Goal: Obtain resource: Download file/media

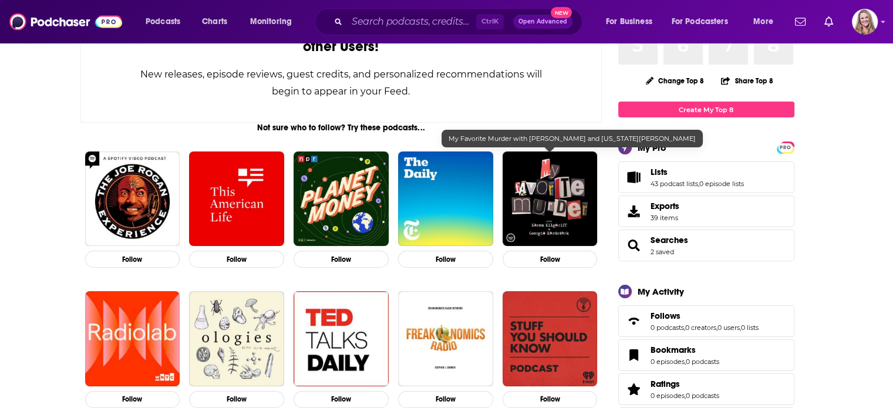
scroll to position [117, 0]
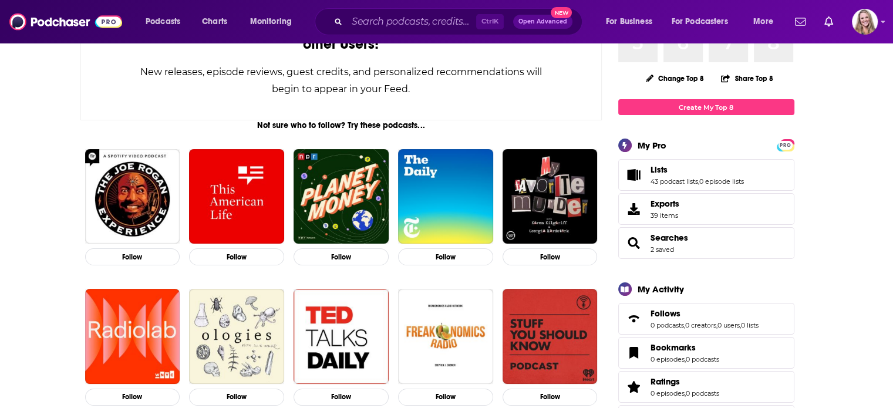
click at [648, 175] on span "Lists 43 podcast lists , 0 episode lists" at bounding box center [706, 175] width 176 height 32
click at [657, 167] on span "Lists" at bounding box center [658, 169] width 17 height 11
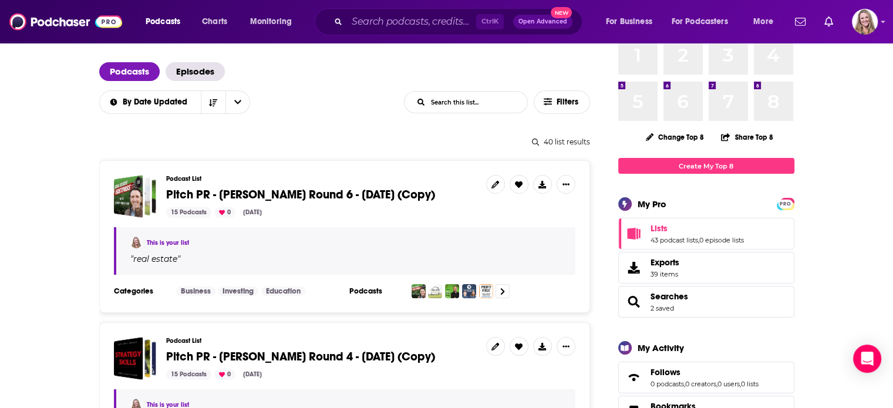
scroll to position [59, 0]
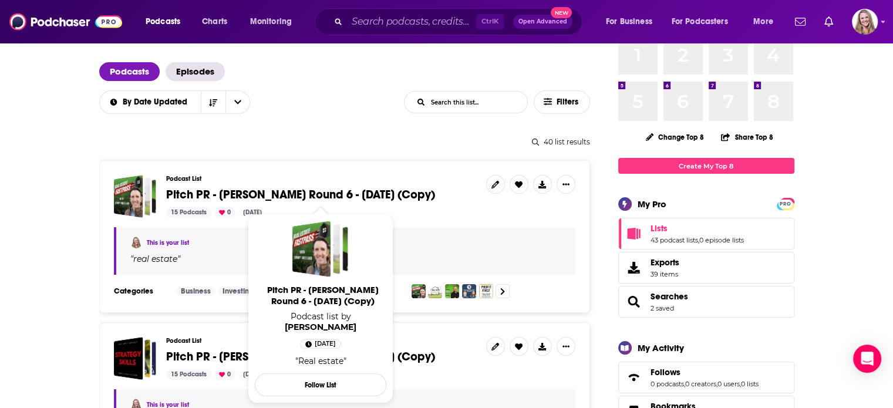
click at [289, 195] on span "Pitch PR - [PERSON_NAME] Round 6 - [DATE] (Copy)" at bounding box center [300, 194] width 269 height 15
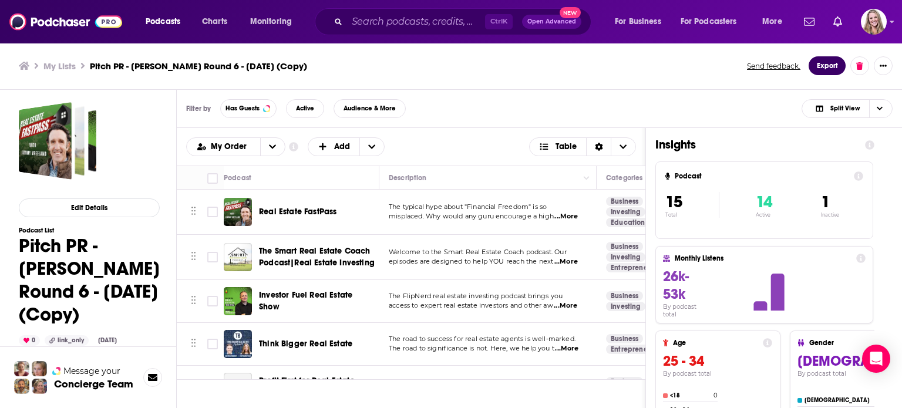
click at [835, 68] on button "Export" at bounding box center [826, 65] width 37 height 19
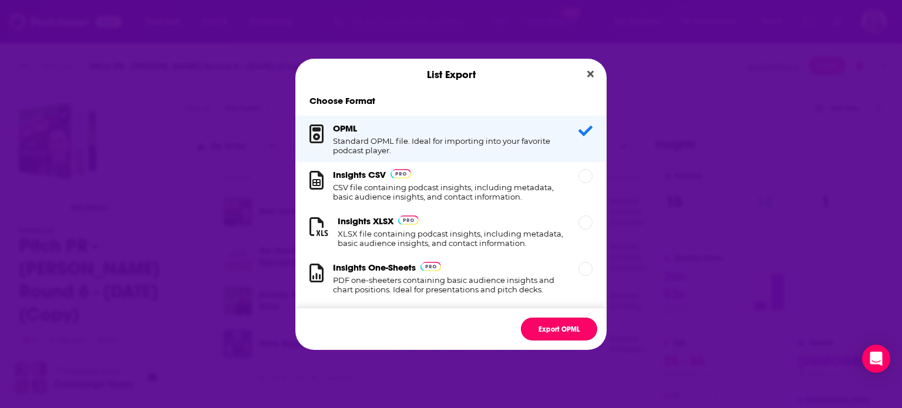
click at [547, 328] on button "Export OPML" at bounding box center [559, 329] width 76 height 23
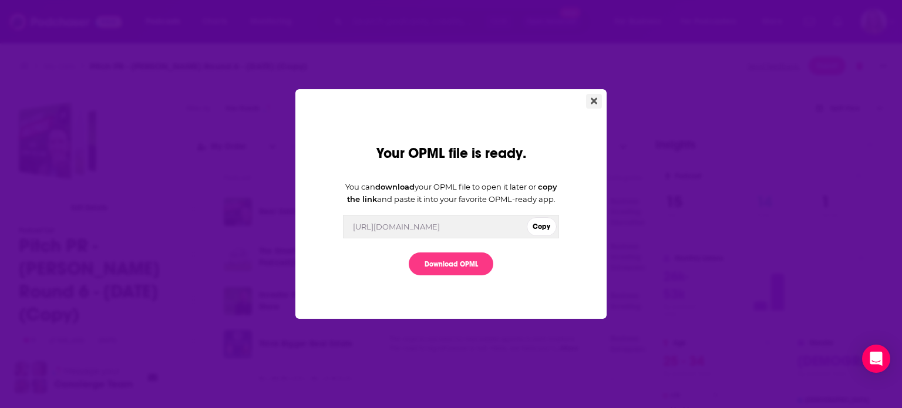
click at [591, 99] on button "Close" at bounding box center [594, 101] width 16 height 15
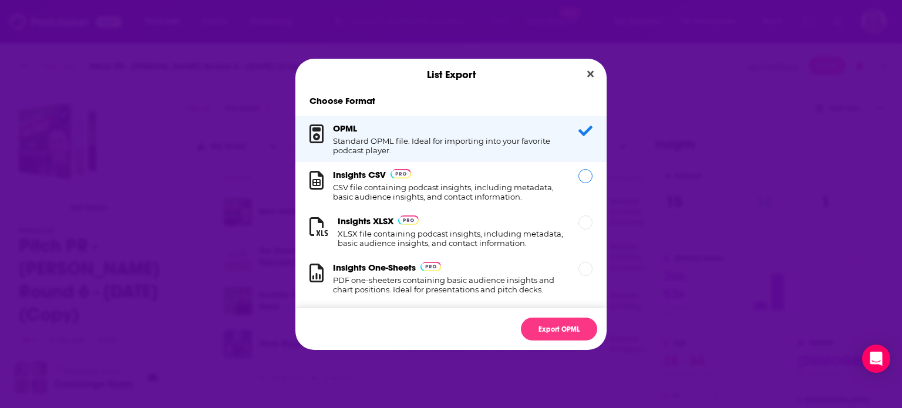
click at [427, 187] on h1 "CSV file containing podcast insights, including metadata, basic audience insigh…" at bounding box center [448, 192] width 231 height 19
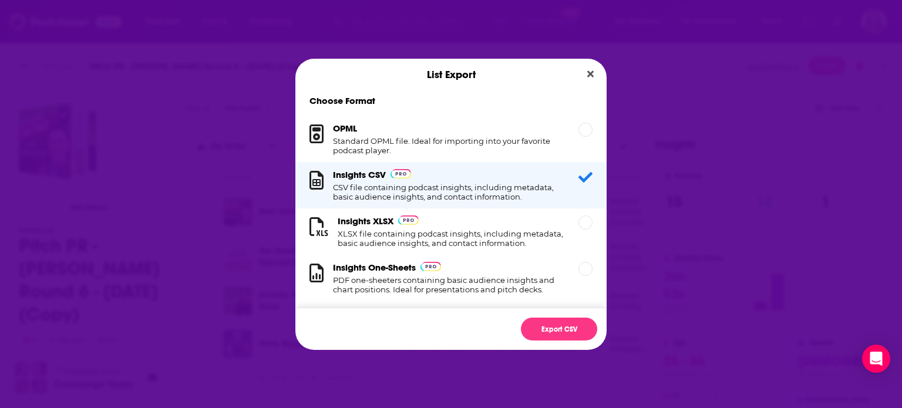
click at [556, 342] on div "Export CSV" at bounding box center [450, 329] width 311 height 42
click at [554, 330] on button "Export CSV" at bounding box center [559, 329] width 76 height 23
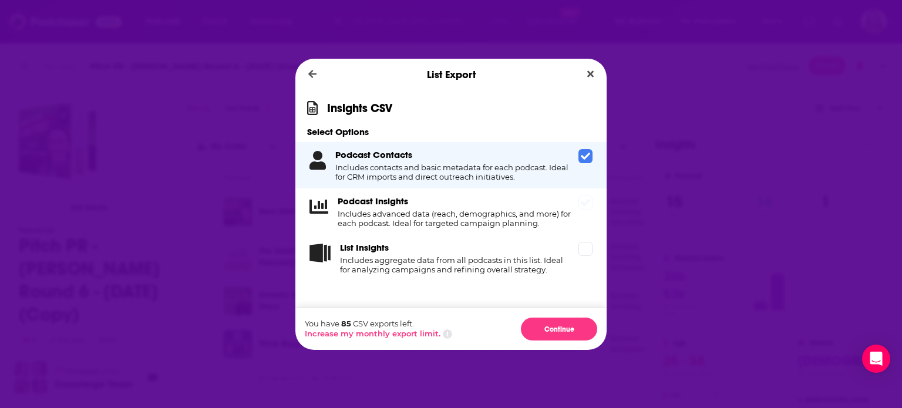
click at [472, 192] on div "Podcast Insights Includes advanced data (reach, demographics, and more) for eac…" at bounding box center [450, 211] width 311 height 46
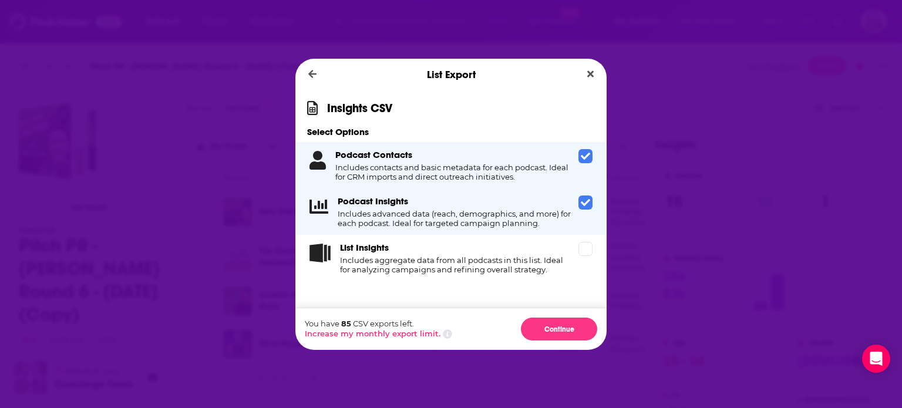
click at [582, 207] on icon "Dialog" at bounding box center [585, 202] width 9 height 9
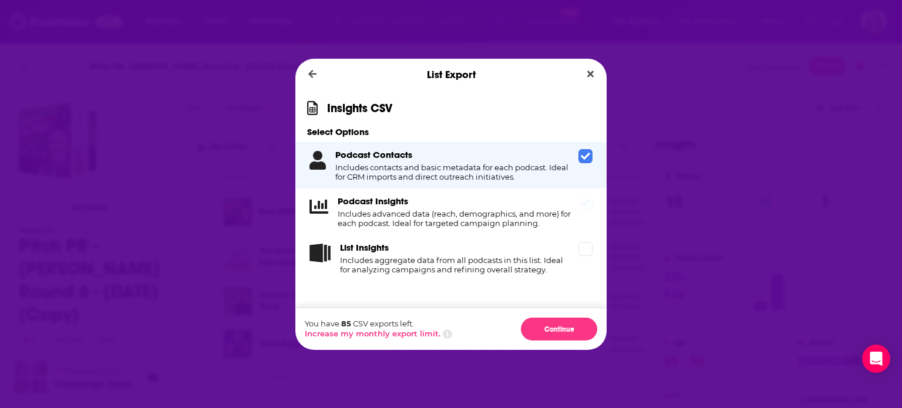
click at [529, 221] on h4 "Includes advanced data (reach, demographics, and more) for each podcast. Ideal …" at bounding box center [456, 218] width 236 height 19
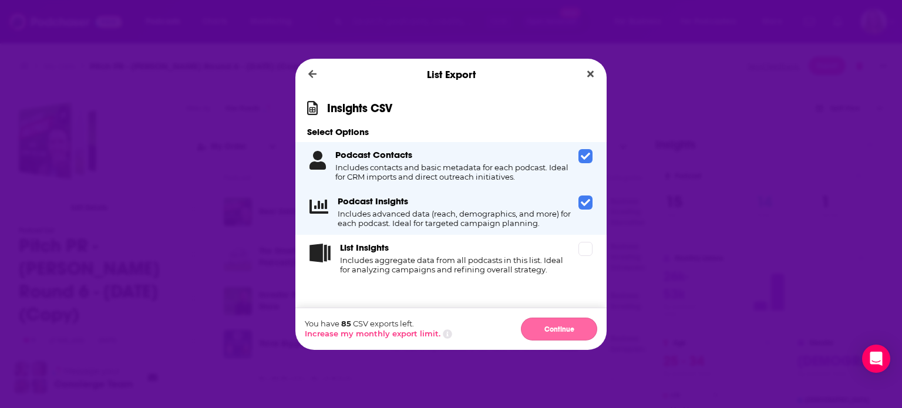
click at [551, 334] on button "Continue" at bounding box center [559, 329] width 76 height 23
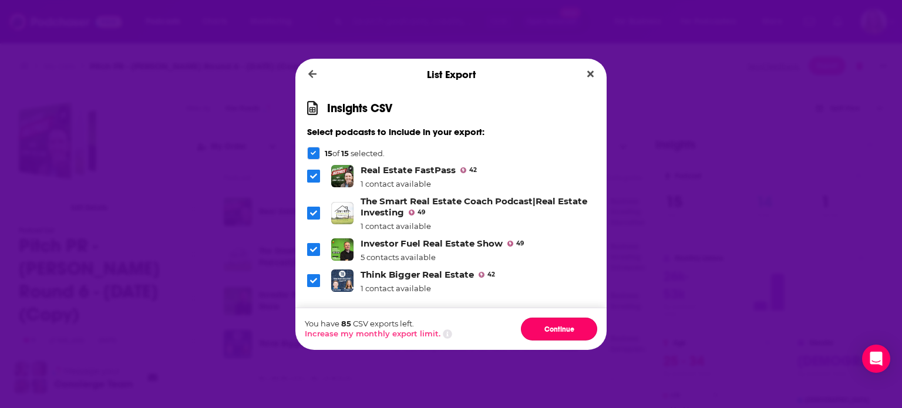
click at [551, 334] on button "Continue" at bounding box center [559, 329] width 76 height 23
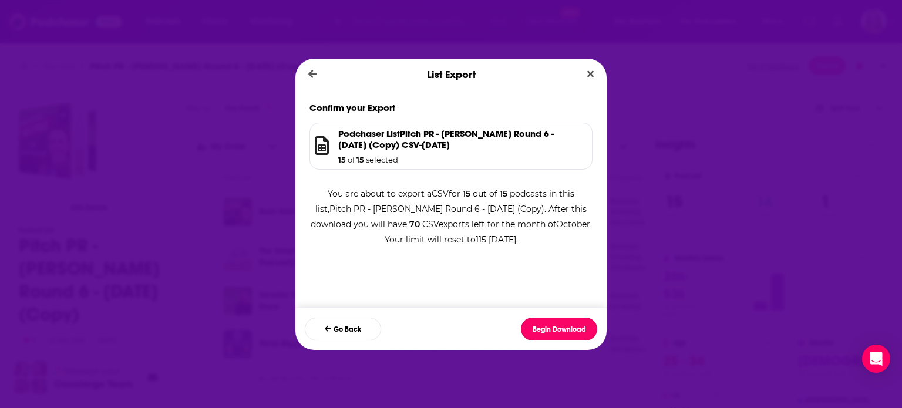
click at [551, 334] on button "Begin Download" at bounding box center [559, 329] width 76 height 23
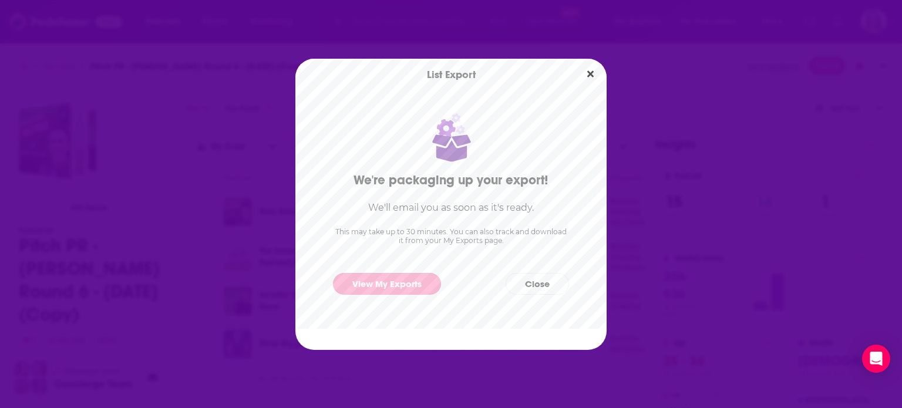
click at [398, 279] on link "View My Exports" at bounding box center [387, 284] width 108 height 22
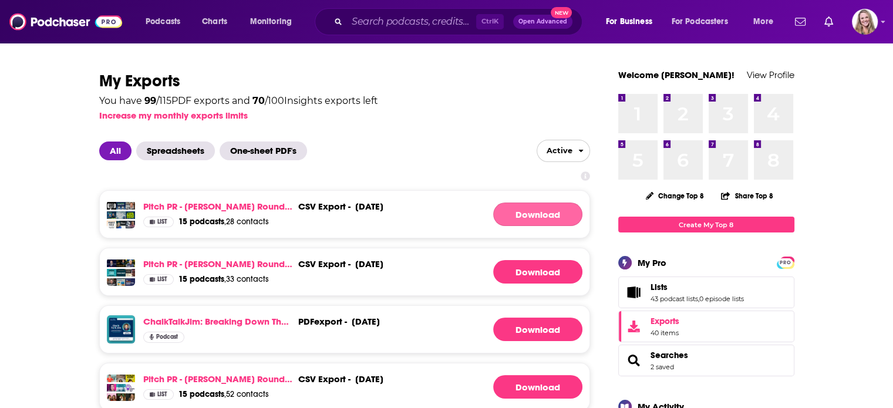
click at [515, 212] on link "Download" at bounding box center [537, 214] width 89 height 23
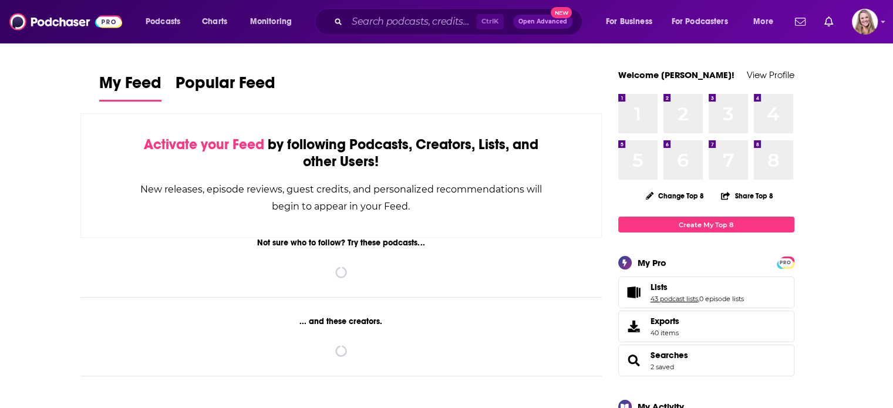
click at [653, 301] on link "43 podcast lists" at bounding box center [674, 299] width 48 height 8
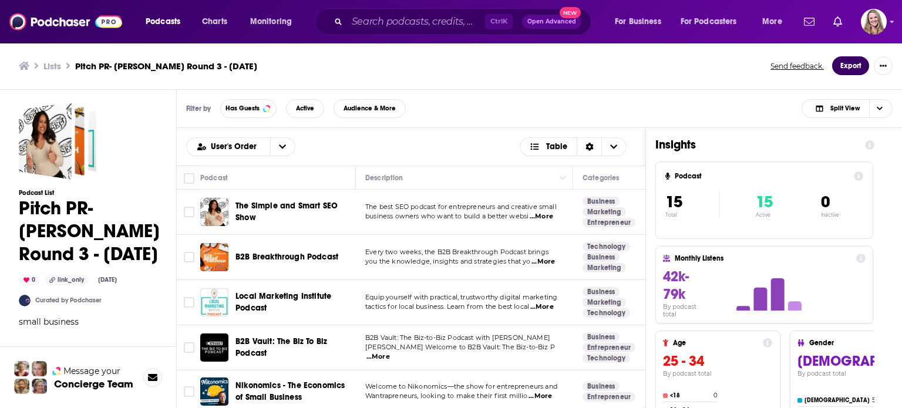
click at [851, 62] on button "Export" at bounding box center [850, 65] width 37 height 19
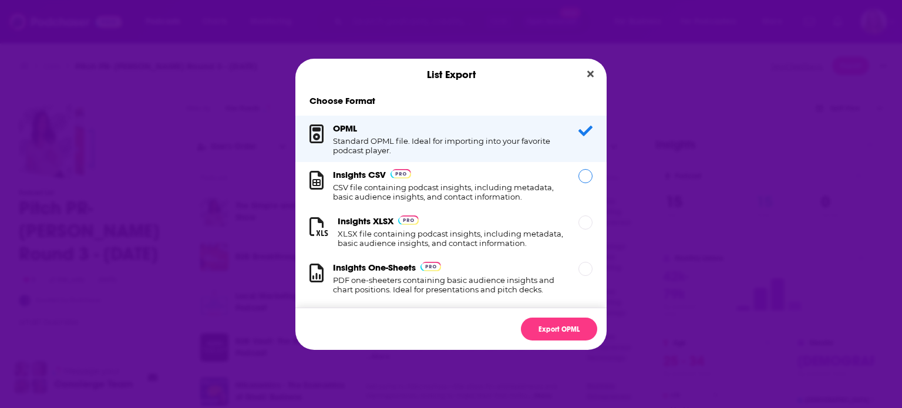
click at [429, 180] on div "Insights CSV CSV file containing podcast insights, including metadata, basic au…" at bounding box center [448, 185] width 231 height 32
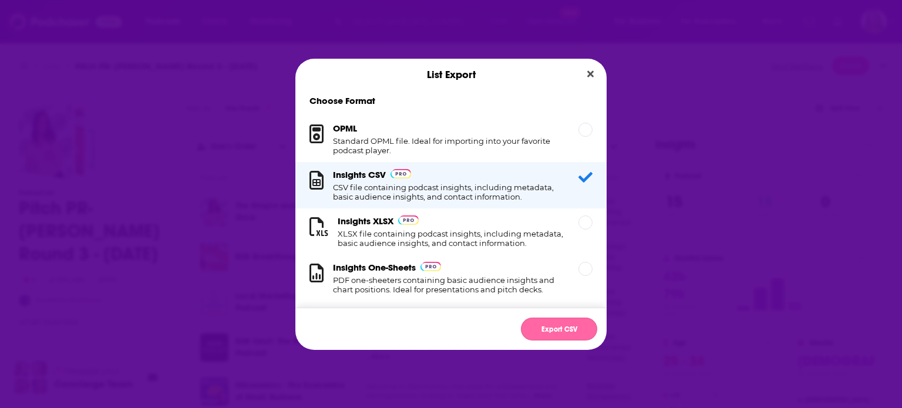
click at [564, 328] on button "Export CSV" at bounding box center [559, 329] width 76 height 23
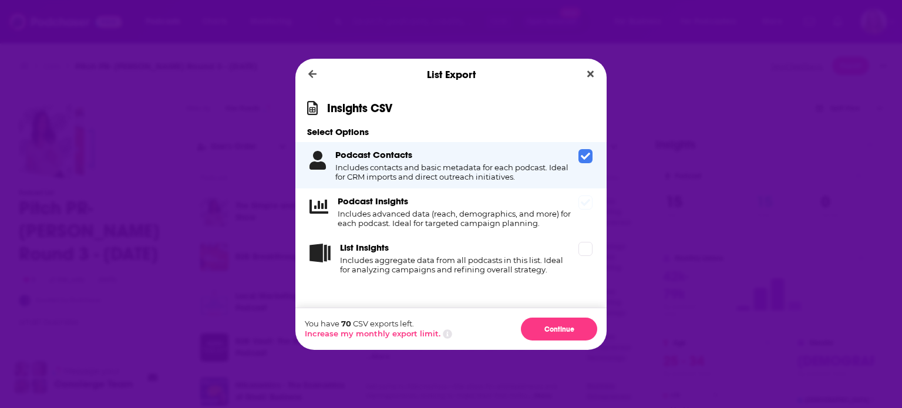
click at [450, 220] on h4 "Includes advanced data (reach, demographics, and more) for each podcast. Ideal …" at bounding box center [456, 218] width 236 height 19
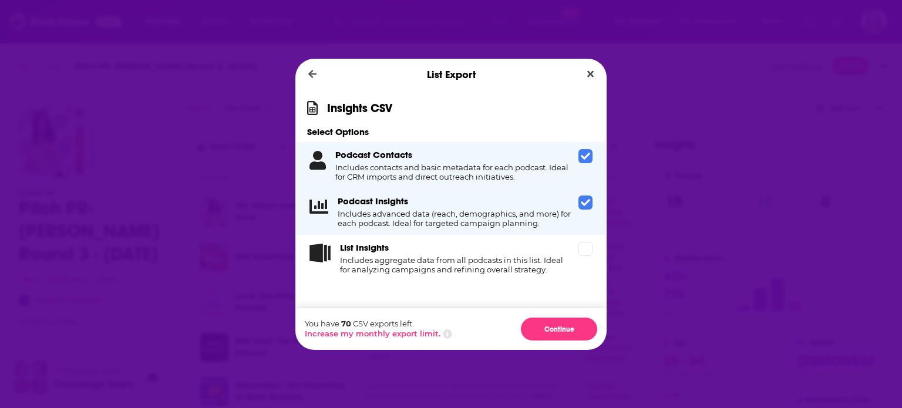
click at [547, 304] on div "Insights CSV Select Options Podcast Contacts Includes contacts and basic metada…" at bounding box center [450, 198] width 311 height 217
click at [552, 319] on button "Continue" at bounding box center [559, 329] width 76 height 23
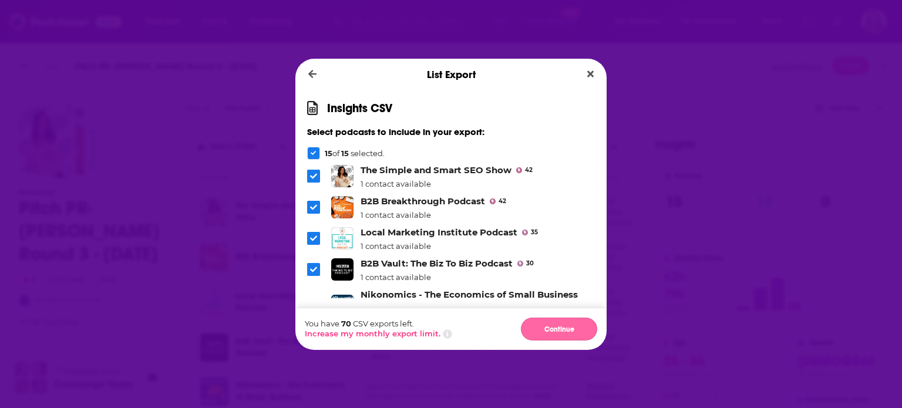
click at [551, 323] on button "Continue" at bounding box center [559, 329] width 76 height 23
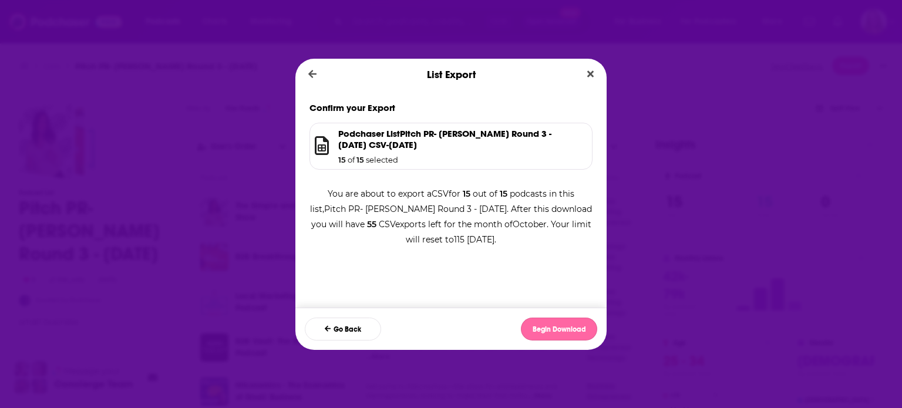
click at [549, 329] on button "Begin Download" at bounding box center [559, 329] width 76 height 23
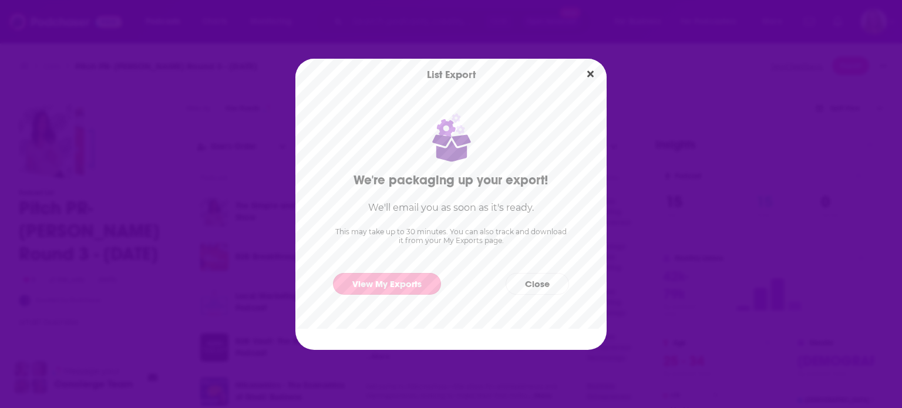
click at [419, 286] on link "View My Exports" at bounding box center [387, 284] width 108 height 22
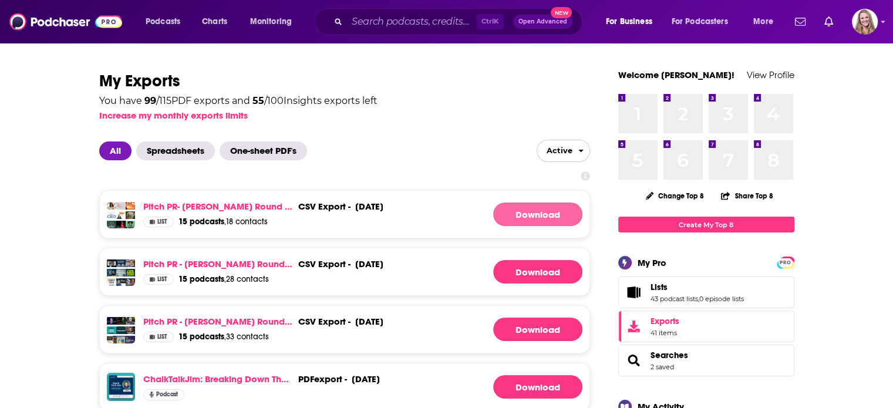
click at [514, 218] on link "Download" at bounding box center [537, 214] width 89 height 23
click at [539, 212] on link "Download" at bounding box center [537, 214] width 89 height 23
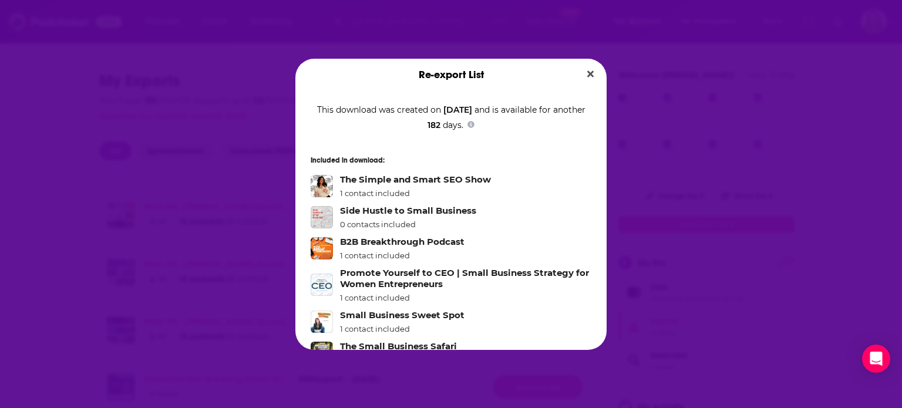
click at [590, 75] on icon "Close" at bounding box center [590, 73] width 6 height 9
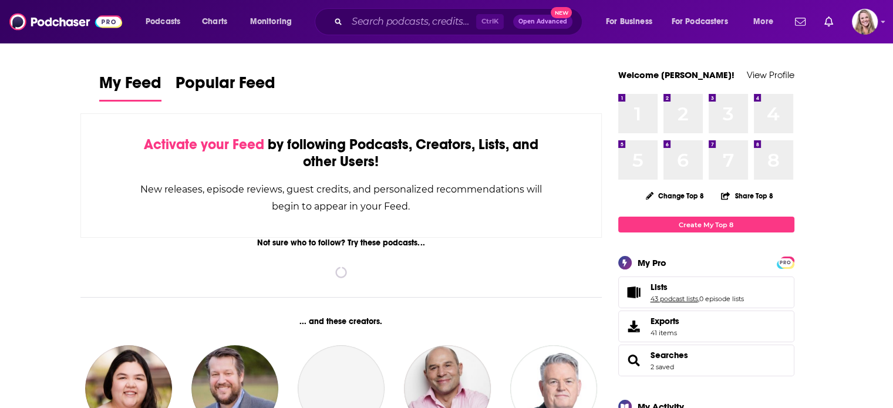
click at [669, 299] on link "43 podcast lists" at bounding box center [674, 299] width 48 height 8
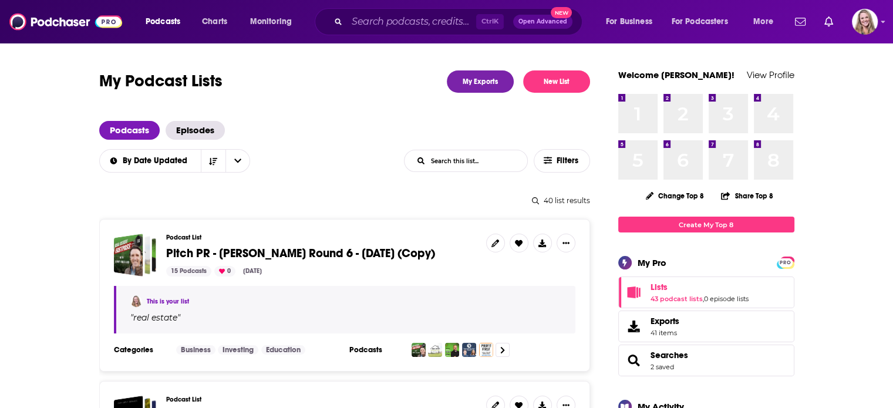
click at [309, 262] on div "Podcast List Pitch PR - [PERSON_NAME] Round 6 - [DATE] (Copy) 15 Podcasts 0 [DA…" at bounding box center [321, 255] width 311 height 43
click at [307, 255] on span "Pitch PR - [PERSON_NAME] Round 6 - [DATE] (Copy)" at bounding box center [300, 253] width 269 height 15
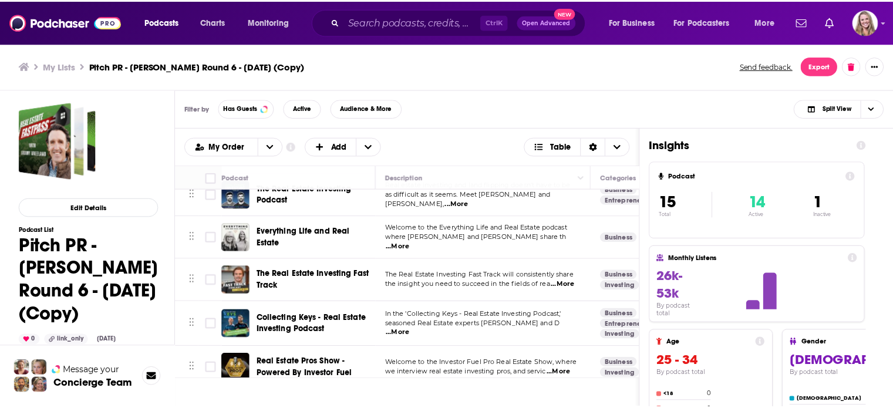
scroll to position [294, 0]
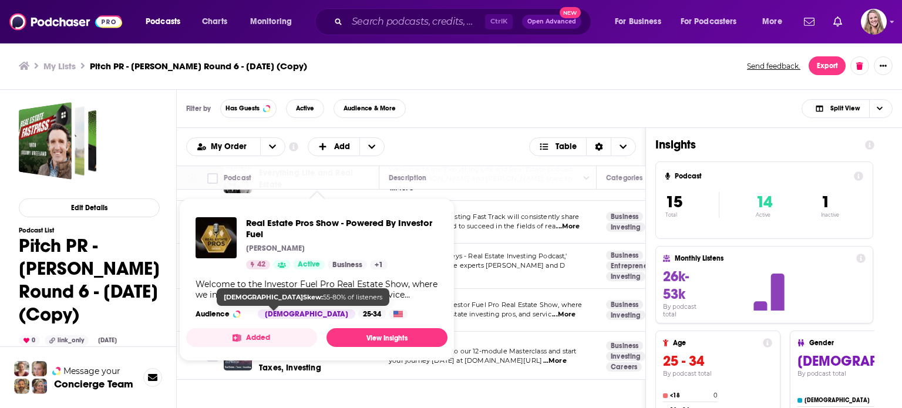
click at [284, 309] on div "[DEMOGRAPHIC_DATA]" at bounding box center [306, 313] width 97 height 9
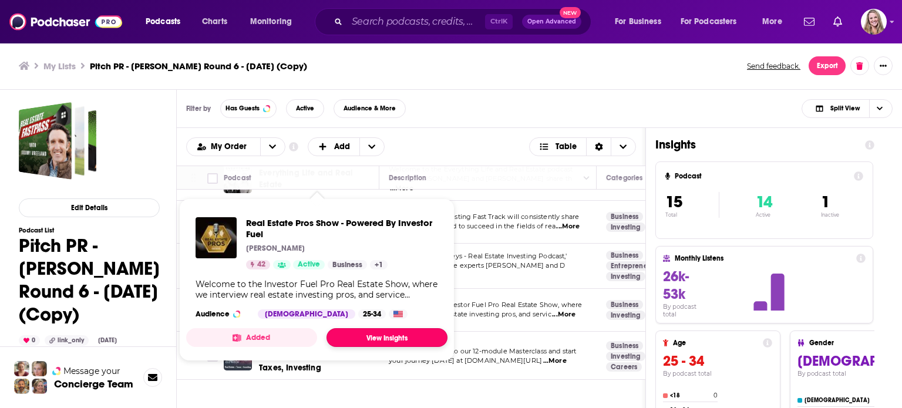
click at [365, 340] on link "View Insights" at bounding box center [386, 337] width 121 height 19
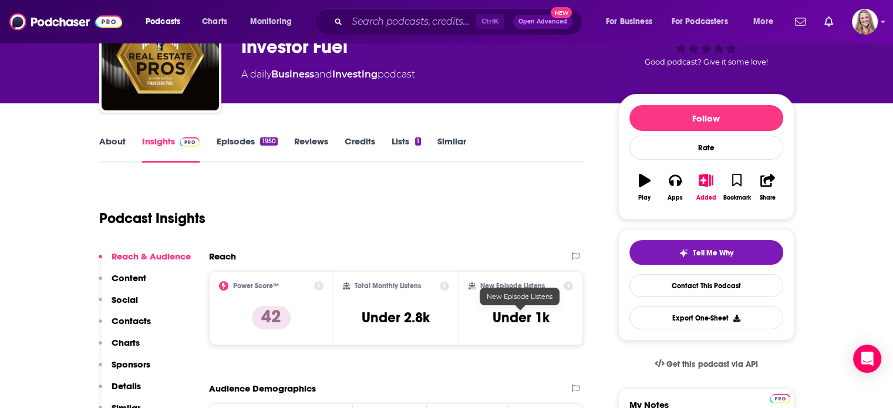
scroll to position [59, 0]
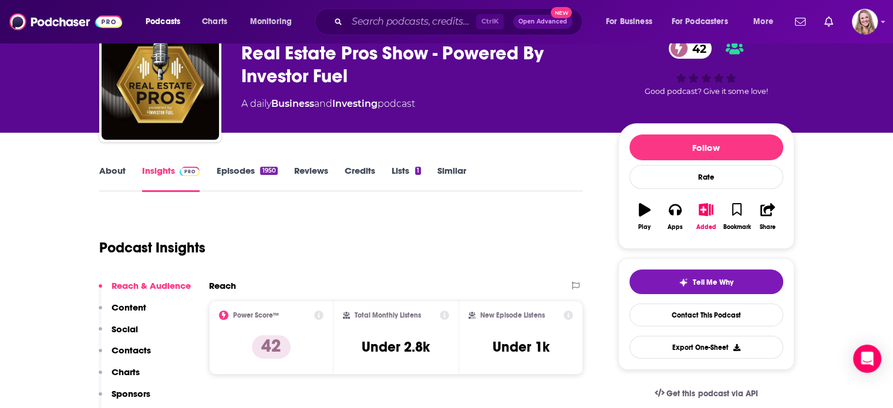
click at [113, 165] on link "About" at bounding box center [112, 178] width 26 height 27
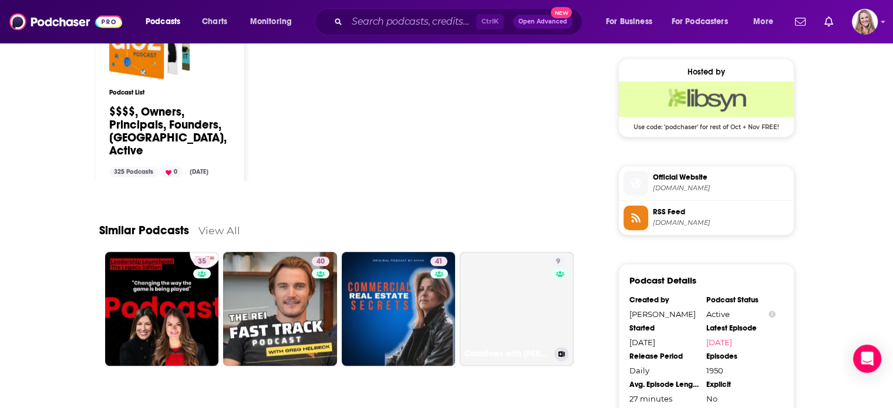
scroll to position [939, 0]
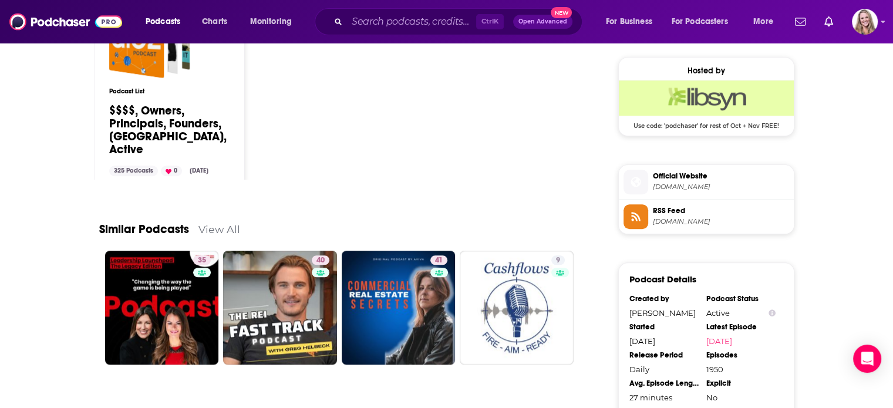
click at [690, 178] on span "Official Website [DOMAIN_NAME]" at bounding box center [718, 181] width 141 height 23
click at [667, 217] on span "[DOMAIN_NAME]" at bounding box center [721, 221] width 136 height 9
